Goal: Task Accomplishment & Management: Manage account settings

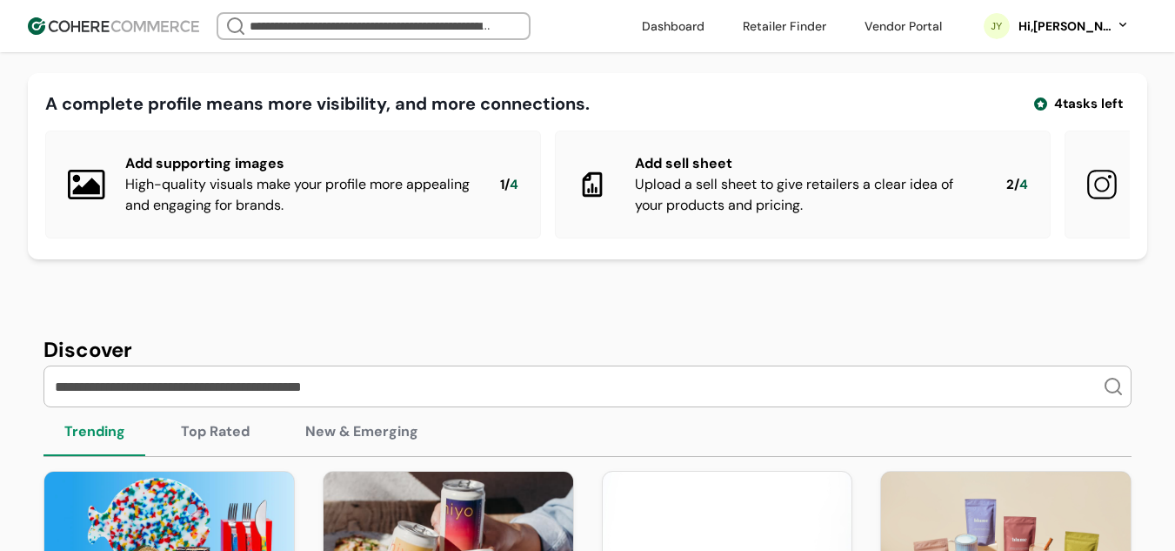
click at [1120, 25] on div "Hi, [PERSON_NAME]" at bounding box center [1073, 26] width 113 height 18
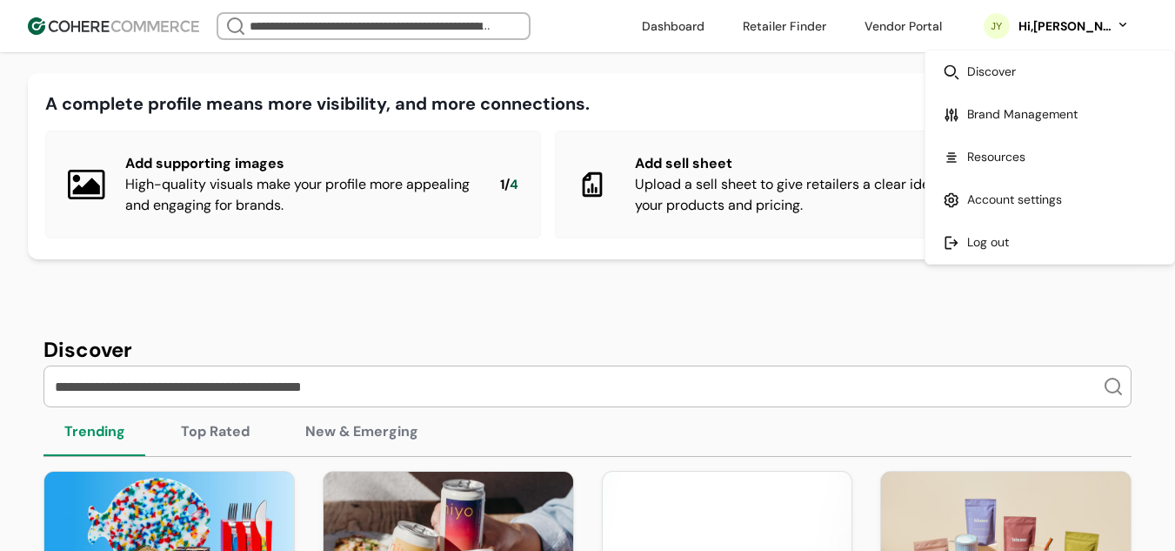
click at [1032, 117] on link at bounding box center [1050, 114] width 249 height 43
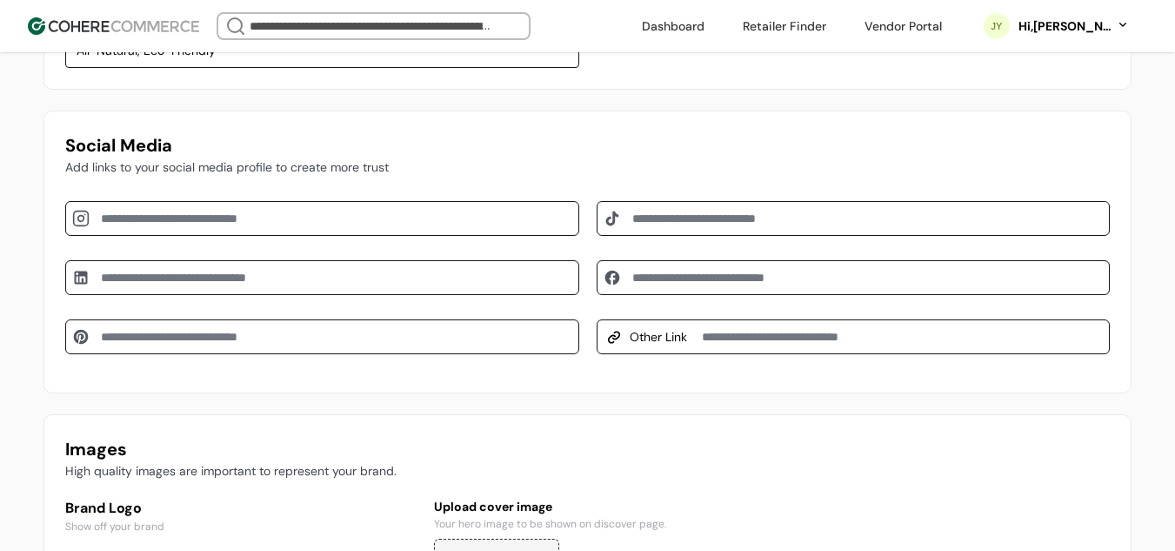
scroll to position [1131, 0]
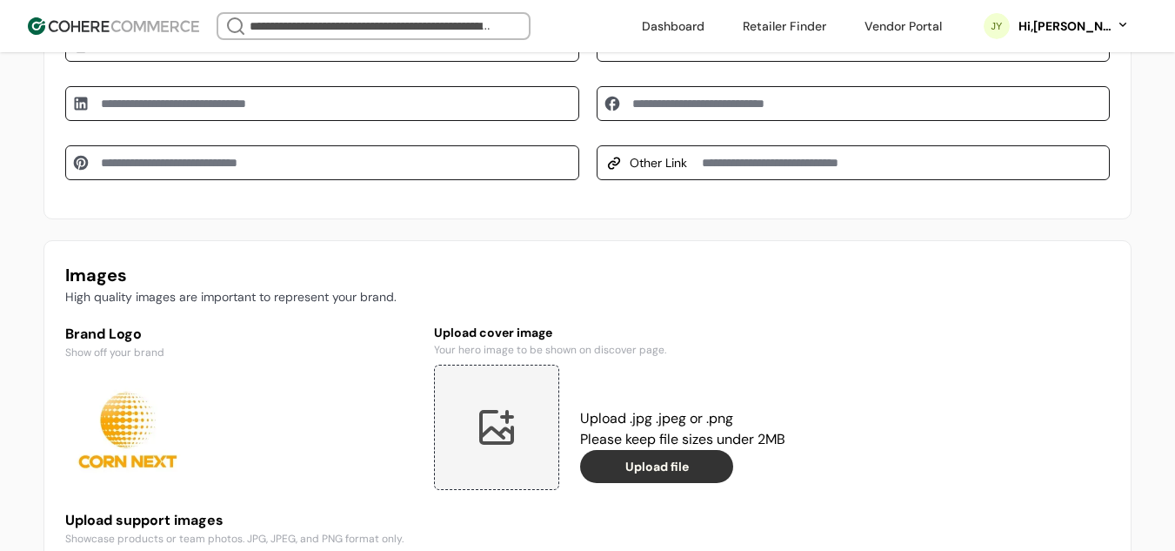
click at [350, 172] on input at bounding box center [322, 162] width 514 height 35
click at [397, 238] on div "**********" at bounding box center [588, 175] width 1088 height 1709
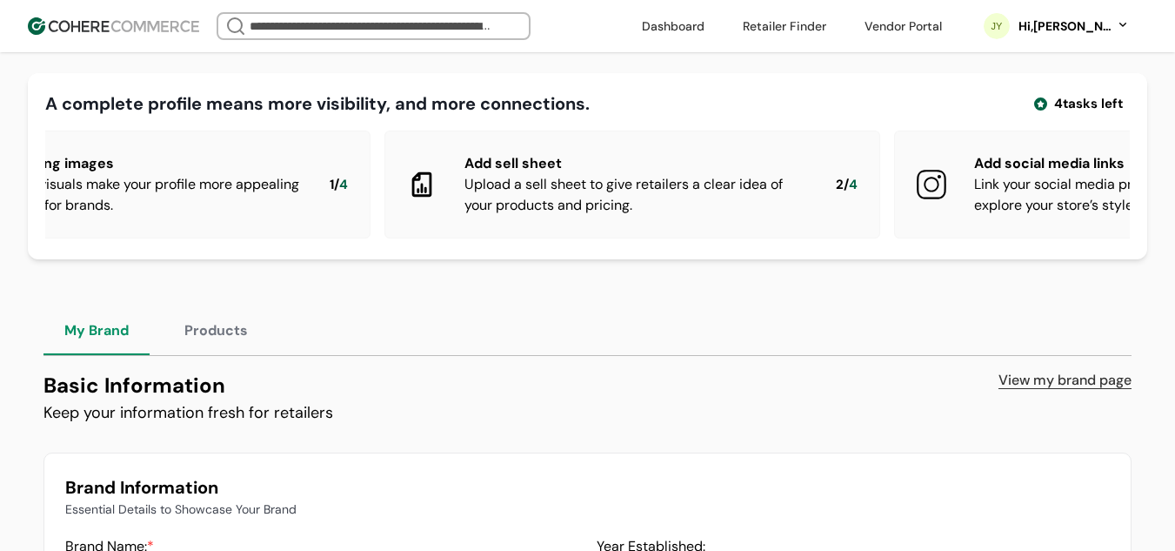
scroll to position [0, 0]
